Goal: Leave review/rating

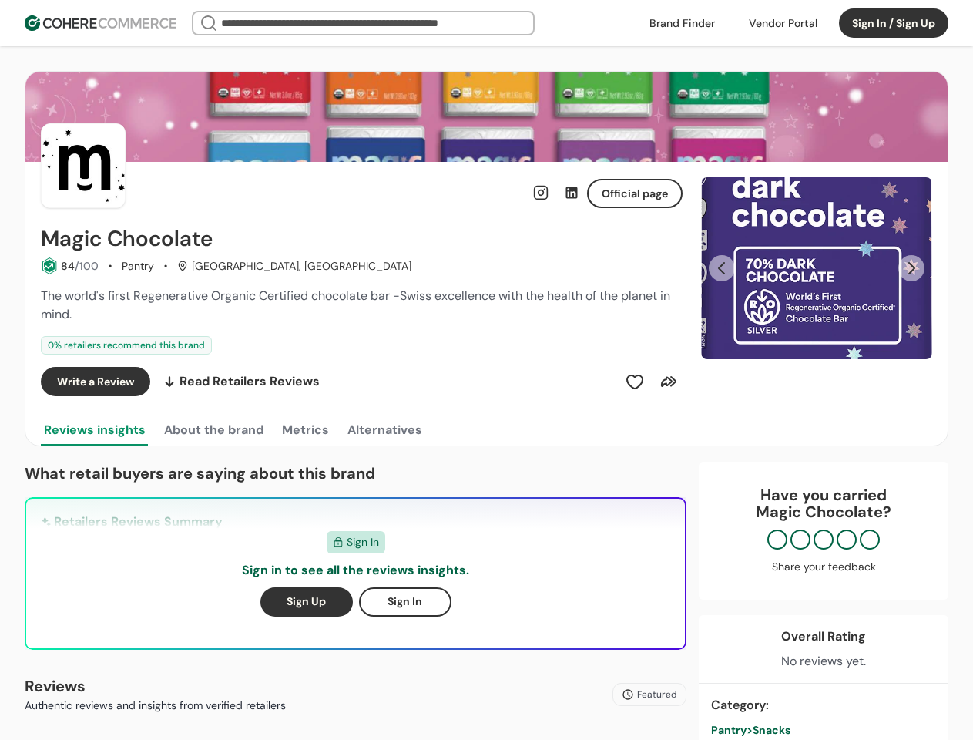
click at [486, 370] on div "Write a Review Read Retailers Reviews" at bounding box center [362, 381] width 642 height 29
click at [783, 23] on div at bounding box center [783, 23] width 87 height 23
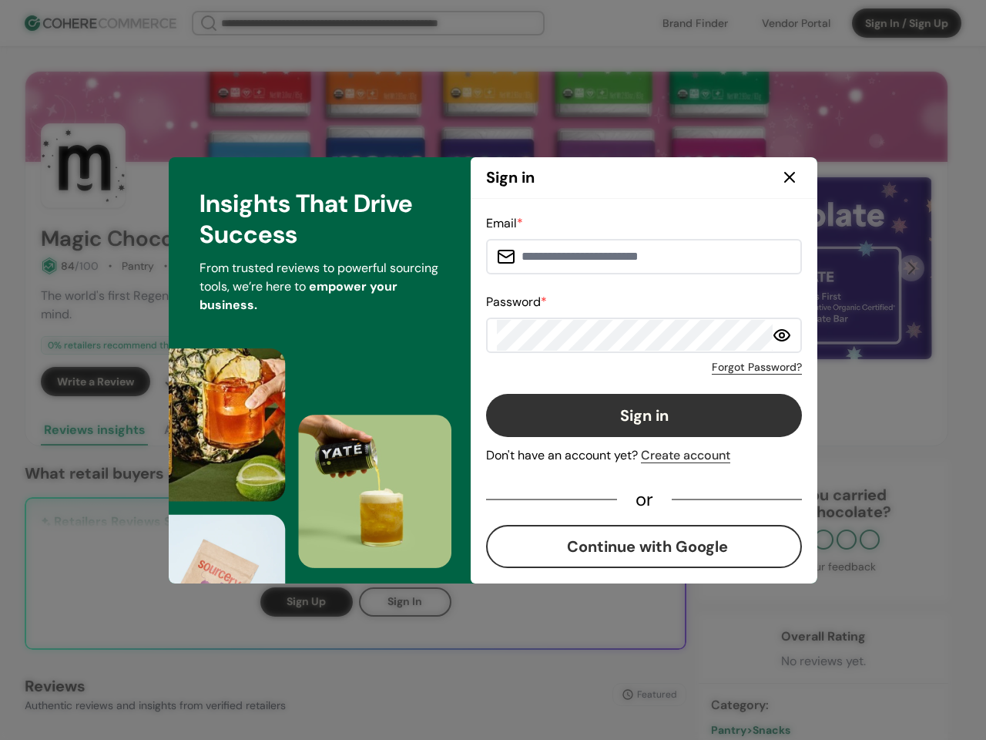
click at [635, 381] on div "Email * Password * Forgot Password? Sign in Don't have an account yet? Create a…" at bounding box center [644, 391] width 316 height 354
click at [669, 381] on div "Email * Password * Forgot Password? Sign in Don't have an account yet? Create a…" at bounding box center [644, 391] width 316 height 354
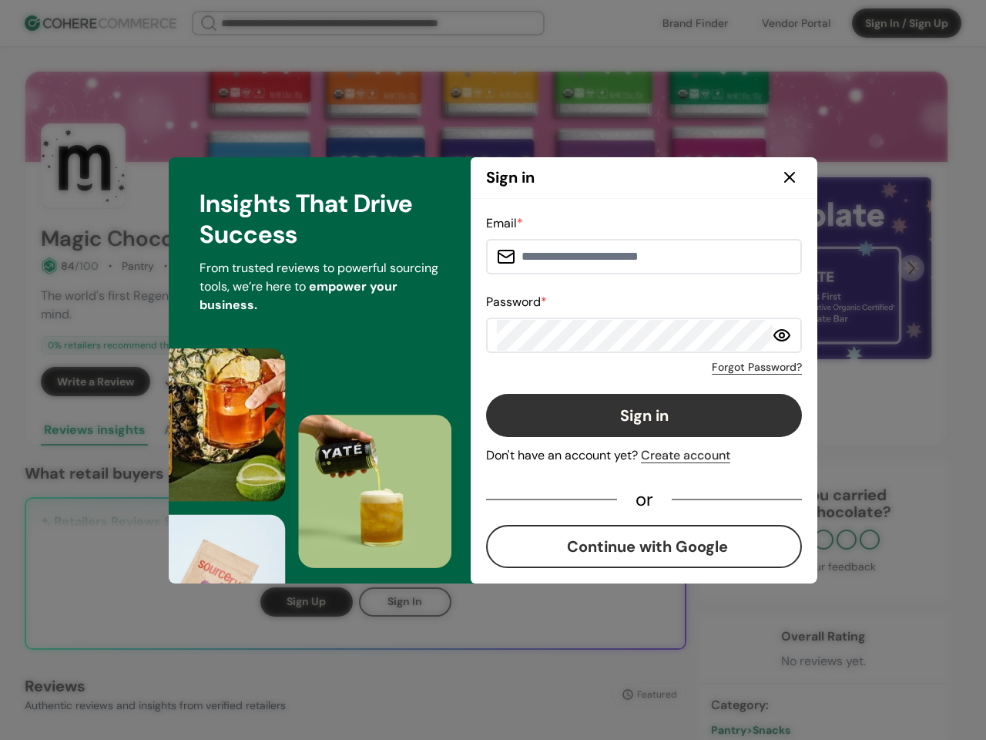
click at [213, 430] on div "Insights That Drive Success From trusted reviews to powerful sourcing tools, we…" at bounding box center [320, 370] width 302 height 426
click at [304, 430] on div "Insights That Drive Success From trusted reviews to powerful sourcing tools, we…" at bounding box center [320, 370] width 302 height 426
click at [384, 430] on div "Insights That Drive Success From trusted reviews to powerful sourcing tools, we…" at bounding box center [320, 370] width 302 height 426
